Goal: Transaction & Acquisition: Purchase product/service

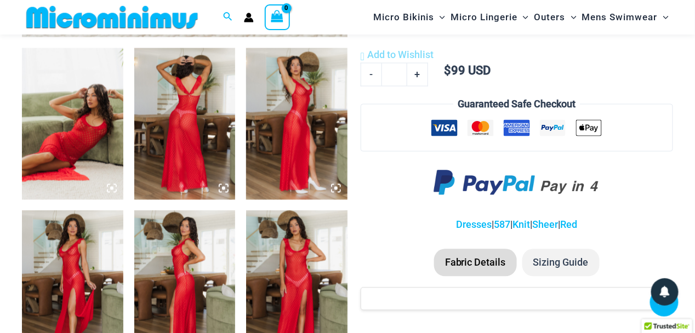
scroll to position [551, 0]
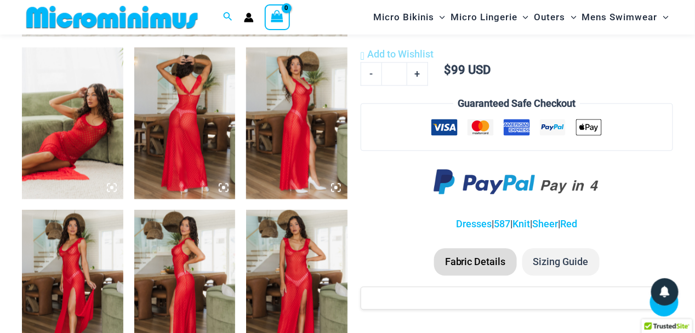
click at [98, 132] on img at bounding box center [72, 124] width 101 height 152
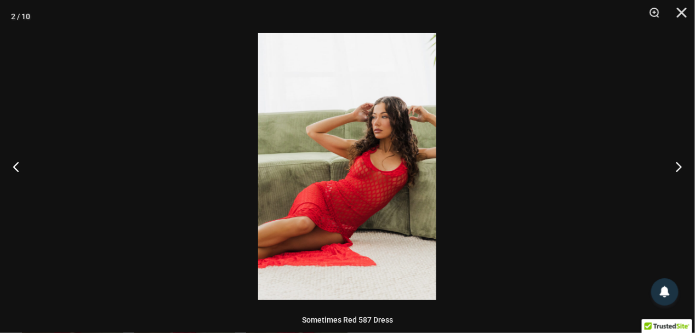
click at [330, 164] on img at bounding box center [347, 166] width 178 height 267
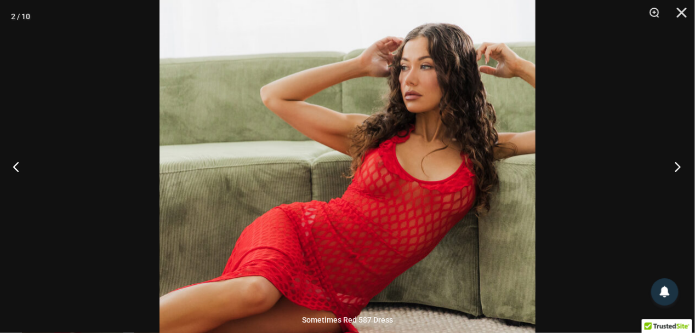
click at [679, 166] on button "Next" at bounding box center [674, 166] width 41 height 55
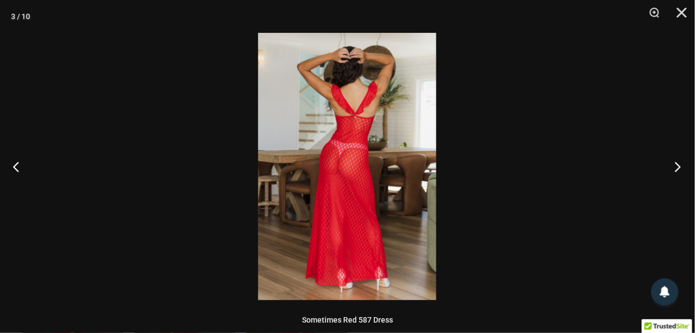
click at [679, 166] on button "Next" at bounding box center [674, 166] width 41 height 55
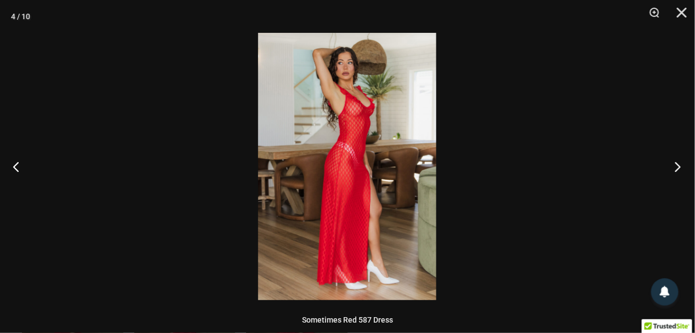
click at [679, 166] on button "Next" at bounding box center [674, 166] width 41 height 55
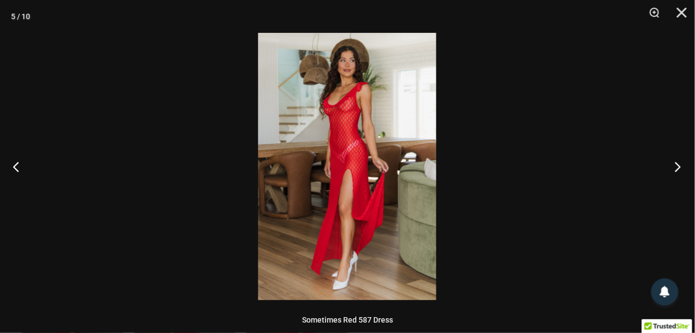
click at [679, 166] on button "Next" at bounding box center [674, 166] width 41 height 55
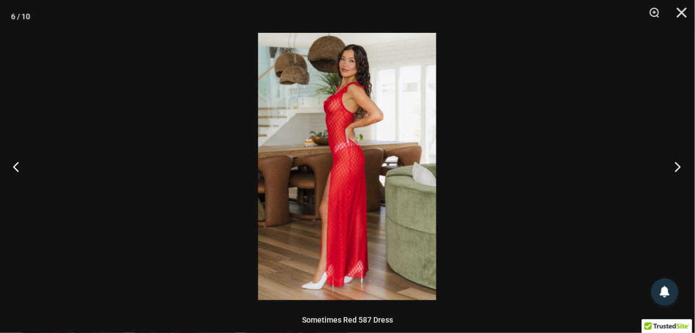
click at [679, 166] on button "Next" at bounding box center [674, 166] width 41 height 55
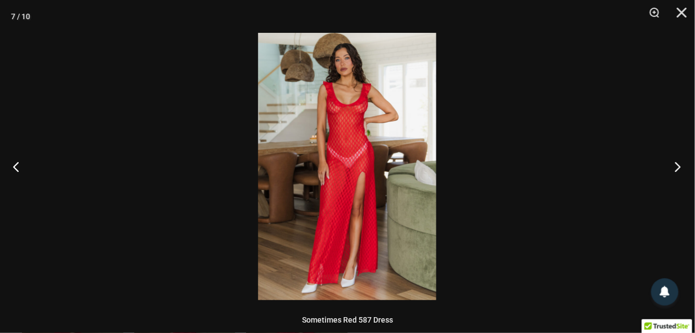
click at [679, 166] on button "Next" at bounding box center [674, 166] width 41 height 55
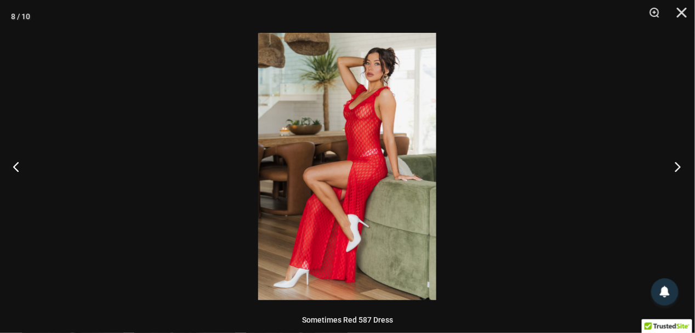
click at [679, 166] on button "Next" at bounding box center [674, 166] width 41 height 55
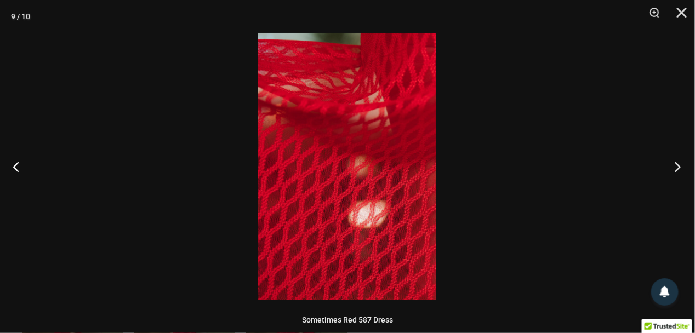
click at [679, 166] on button "Next" at bounding box center [674, 166] width 41 height 55
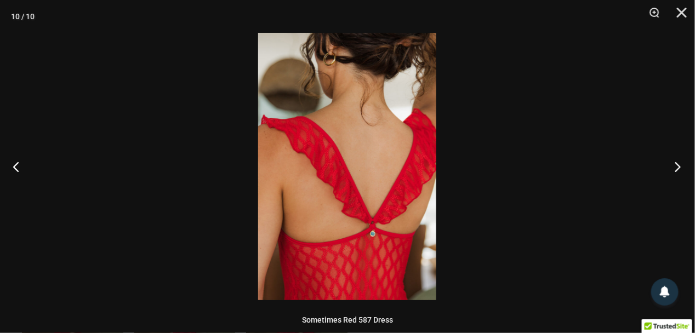
click at [679, 166] on button "Next" at bounding box center [674, 166] width 41 height 55
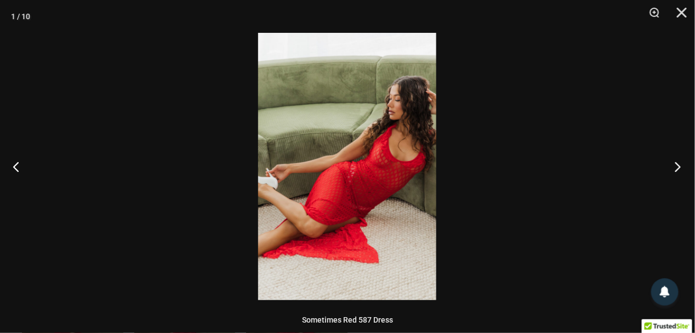
click at [679, 166] on button "Next" at bounding box center [674, 166] width 41 height 55
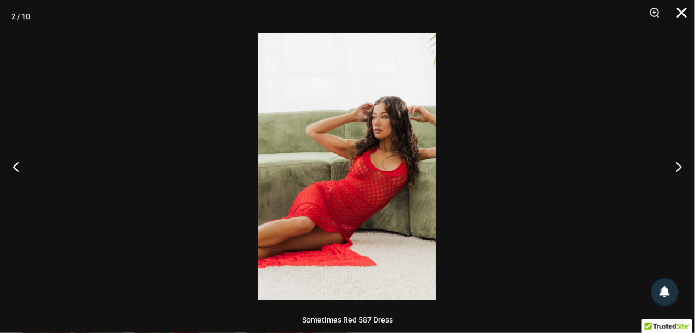
click at [682, 10] on button "Close" at bounding box center [677, 16] width 27 height 33
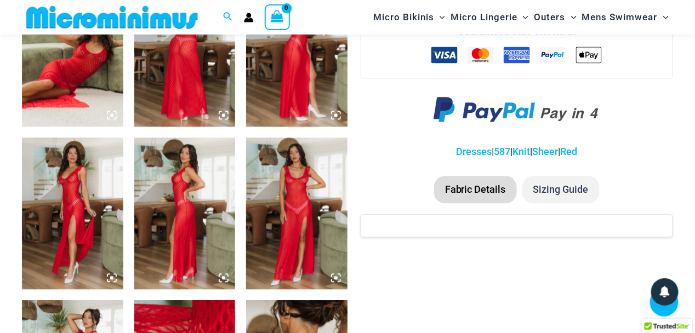
scroll to position [623, 0]
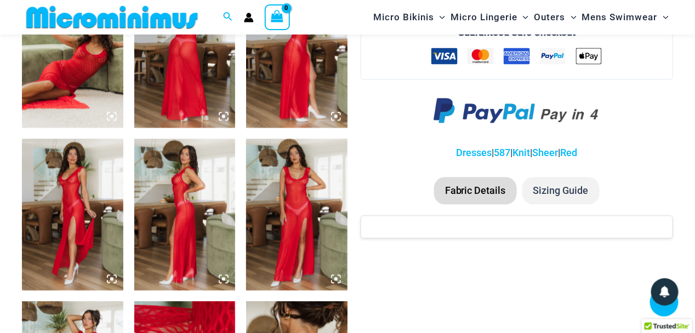
click at [563, 190] on li "Sizing Guide" at bounding box center [560, 190] width 77 height 27
